Goal: Task Accomplishment & Management: Manage account settings

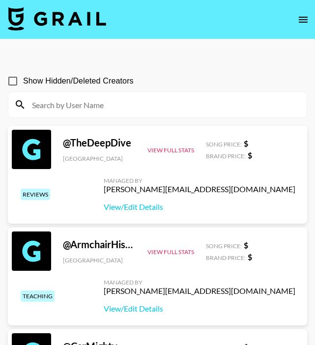
click at [302, 17] on icon "open drawer" at bounding box center [303, 20] width 9 height 6
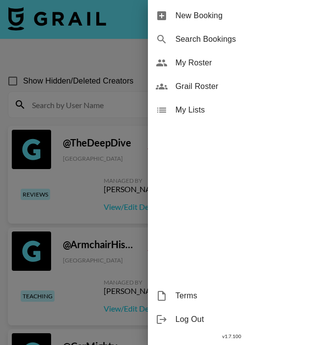
click at [190, 60] on span "My Roster" at bounding box center [241, 63] width 132 height 12
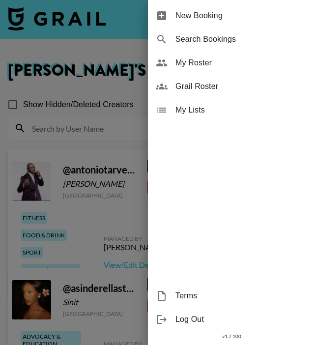
click at [86, 88] on div at bounding box center [157, 172] width 315 height 345
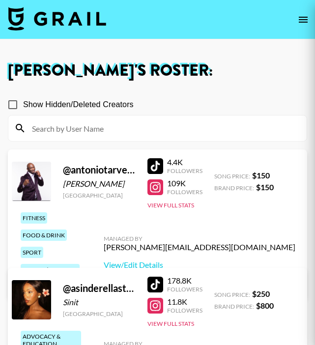
click at [120, 137] on div at bounding box center [157, 172] width 315 height 345
click at [114, 130] on div at bounding box center [157, 172] width 315 height 345
click at [104, 132] on div at bounding box center [157, 172] width 315 height 345
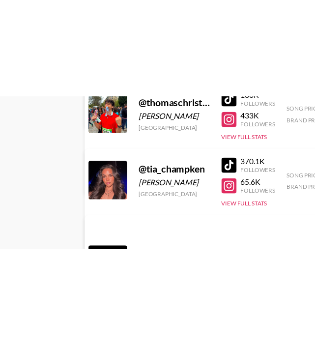
scroll to position [3598, 0]
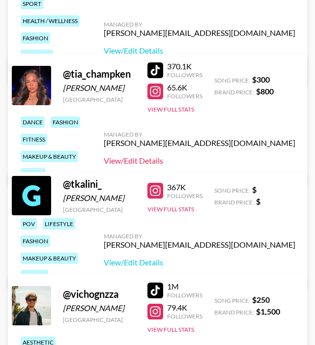
click at [239, 156] on link "View/Edit Details" at bounding box center [200, 161] width 192 height 10
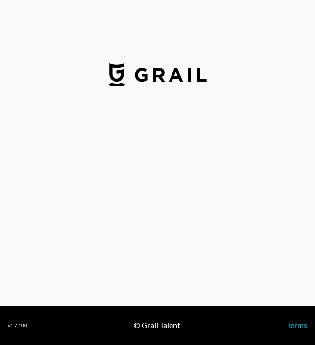
select select "USD"
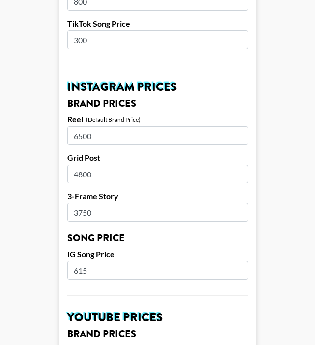
scroll to position [424, 0]
